Goal: Check status: Check status

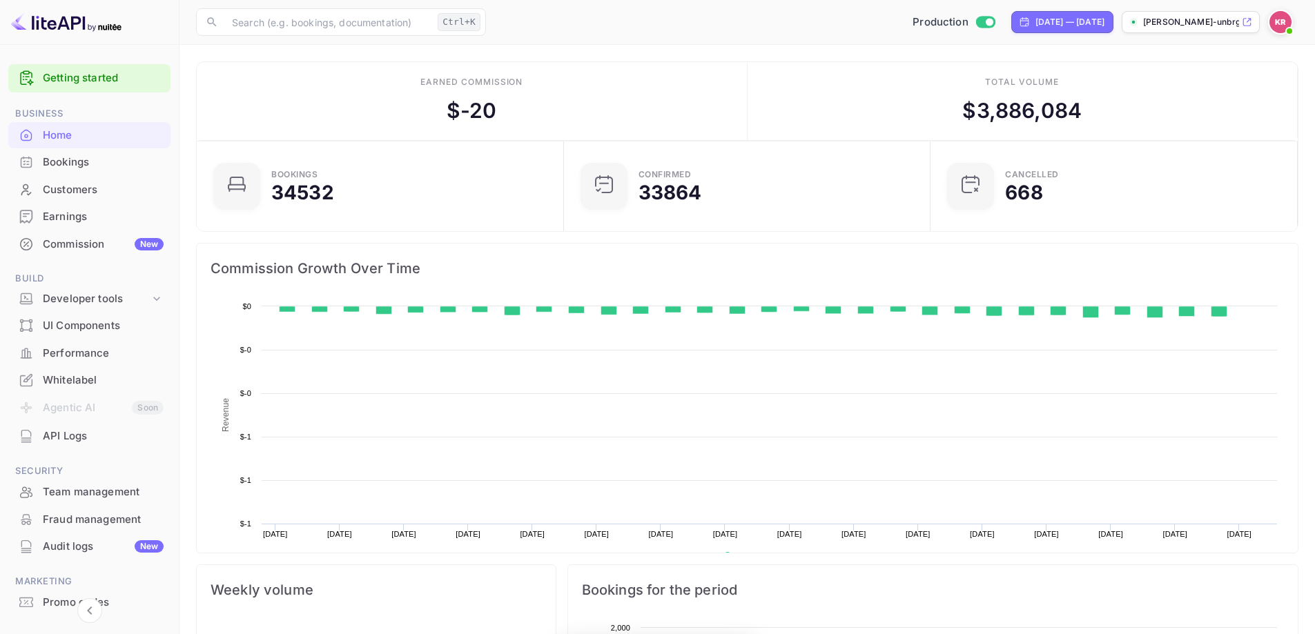
click at [82, 171] on div "Bookings" at bounding box center [89, 162] width 162 height 27
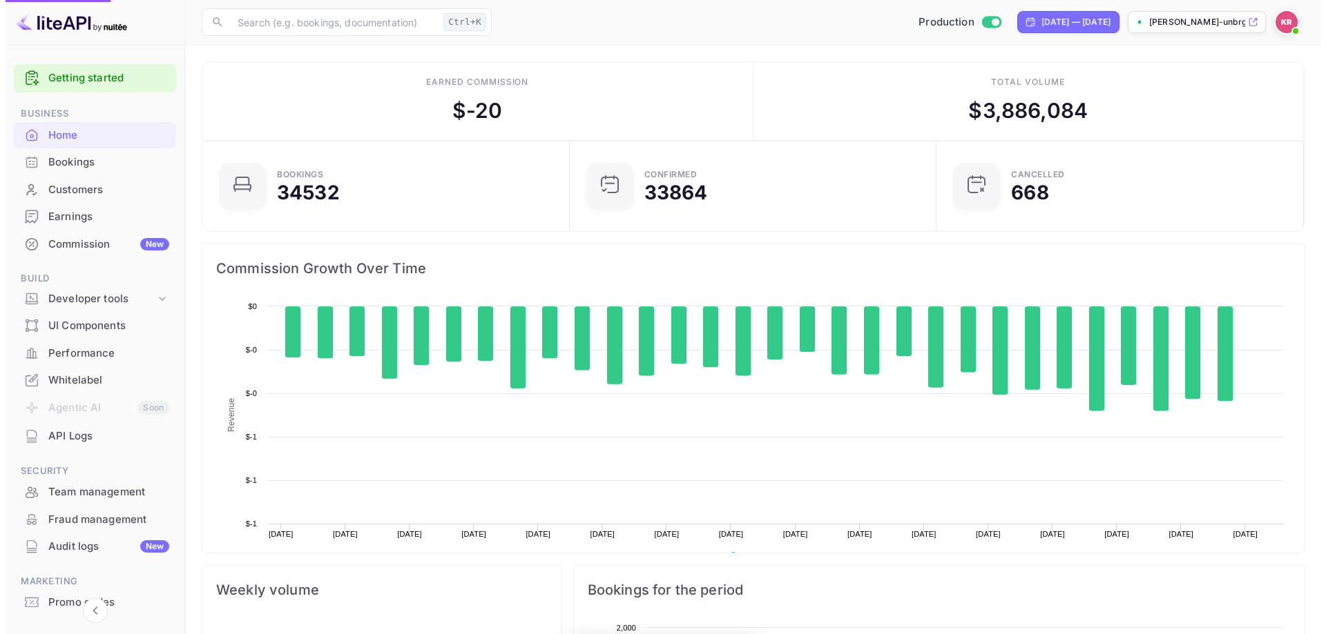
scroll to position [214, 348]
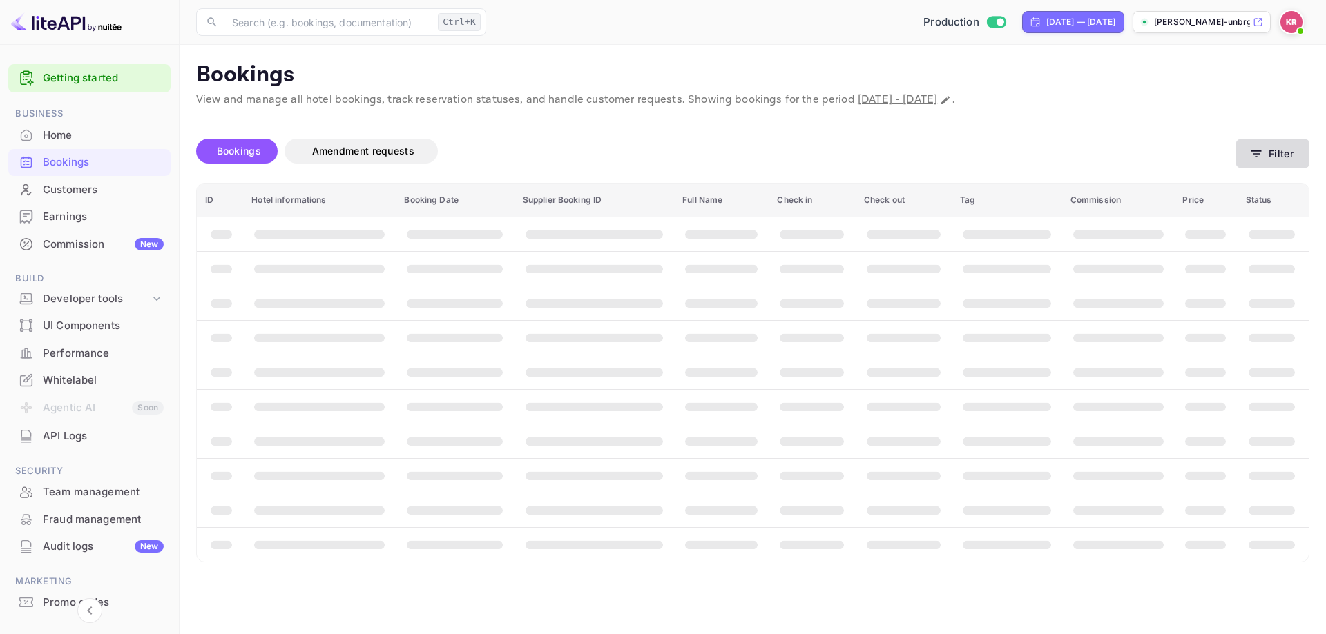
click at [1271, 155] on button "Filter" at bounding box center [1272, 153] width 73 height 28
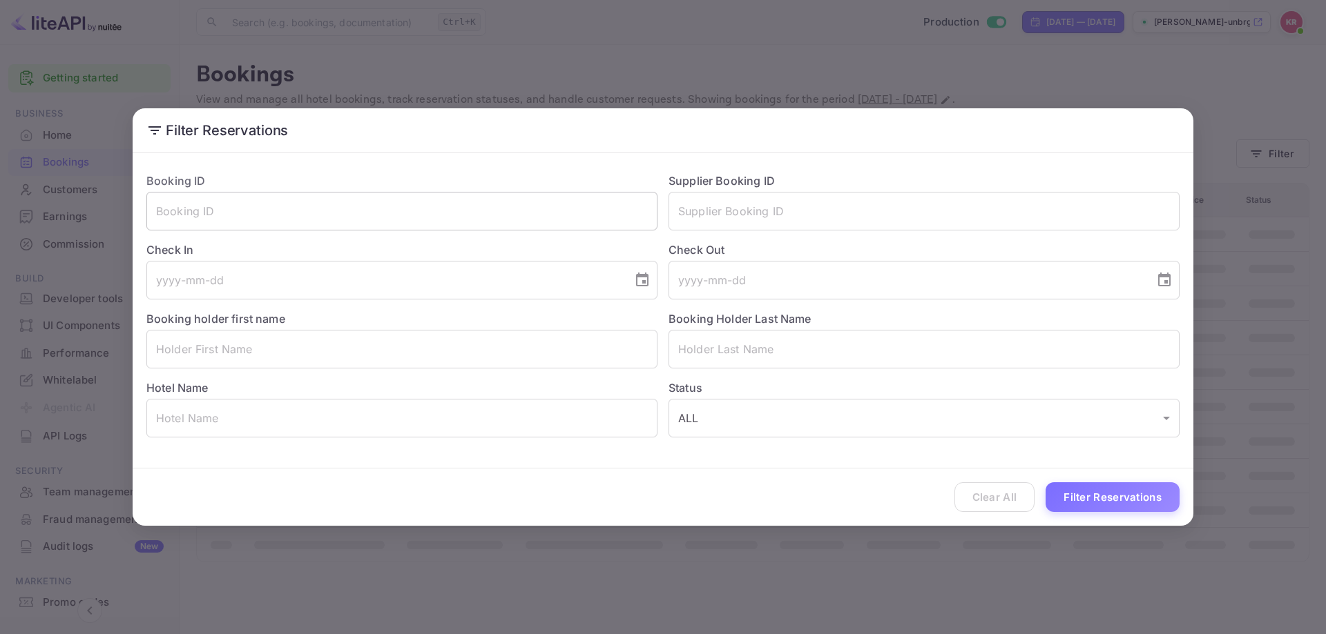
click at [181, 218] on input "text" at bounding box center [401, 211] width 511 height 39
paste input "QVa3uwn2K"
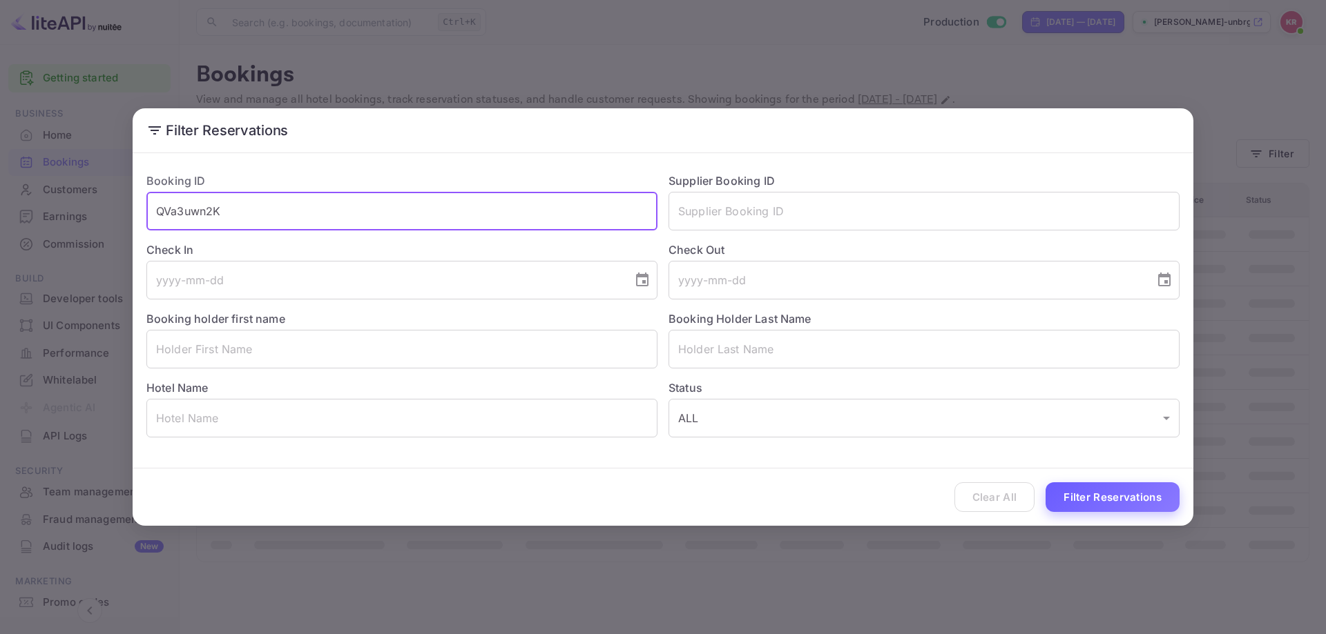
type input "QVa3uwn2K"
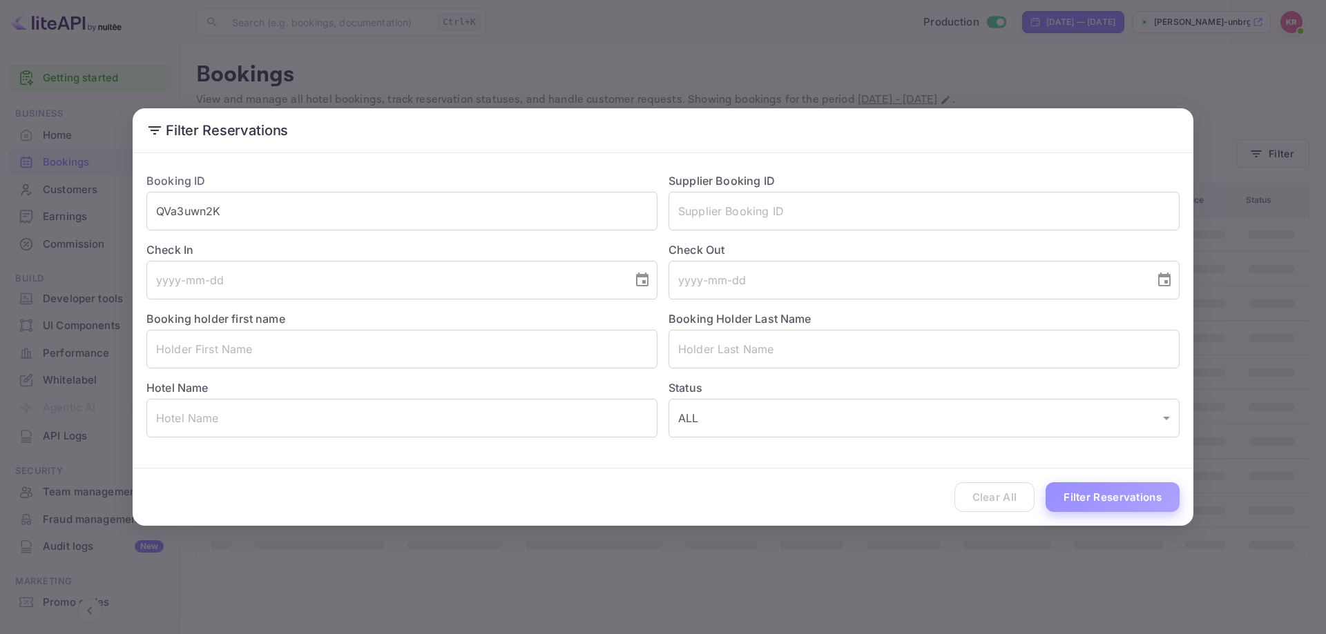
click at [1071, 492] on button "Filter Reservations" at bounding box center [1112, 498] width 134 height 30
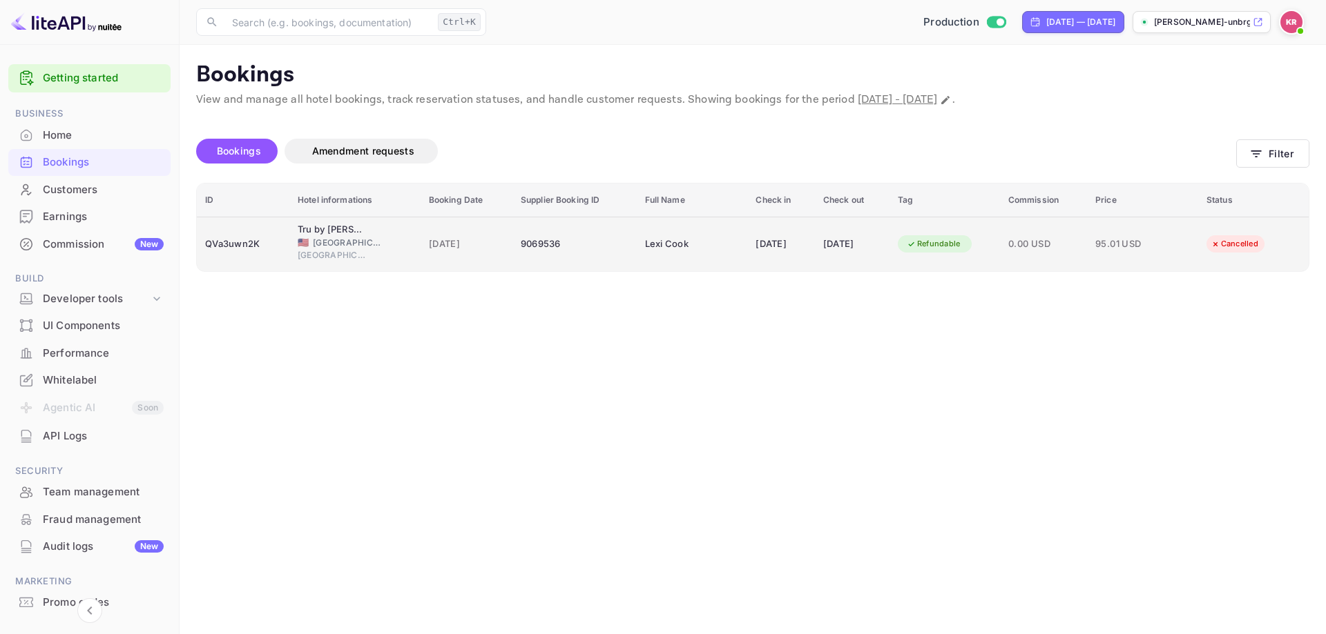
click at [598, 262] on td "9069536" at bounding box center [574, 244] width 124 height 55
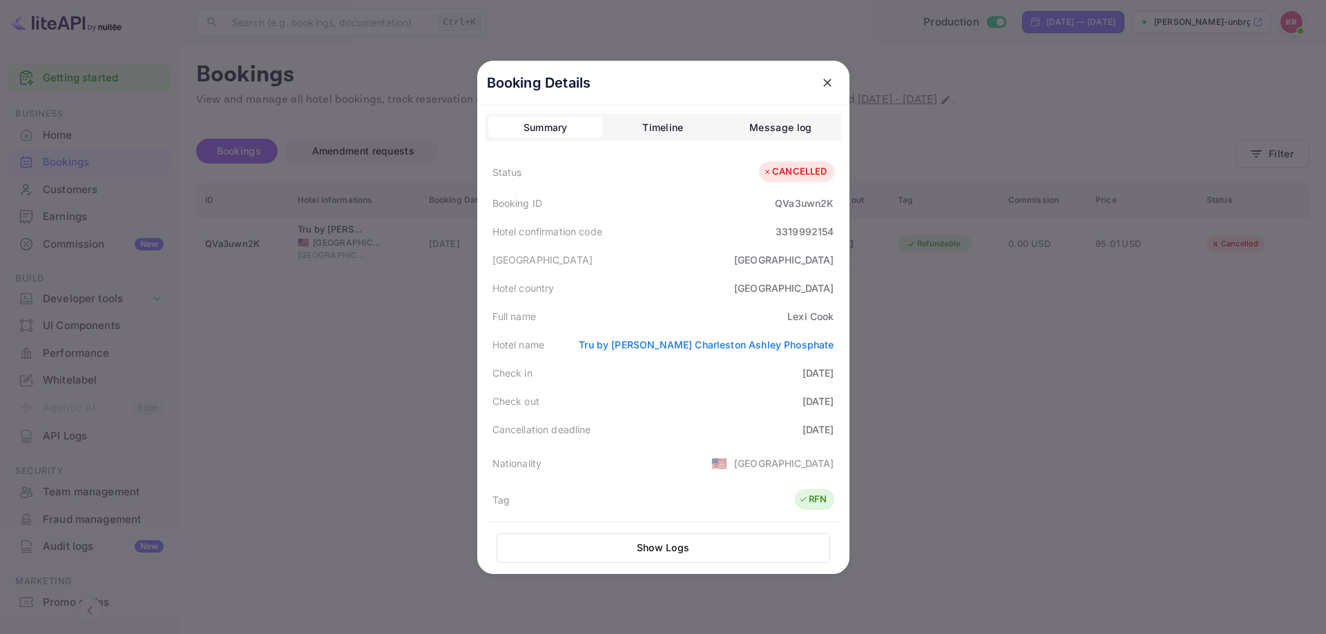
click at [1090, 370] on div at bounding box center [663, 317] width 1326 height 634
